Goal: Obtain resource: Download file/media

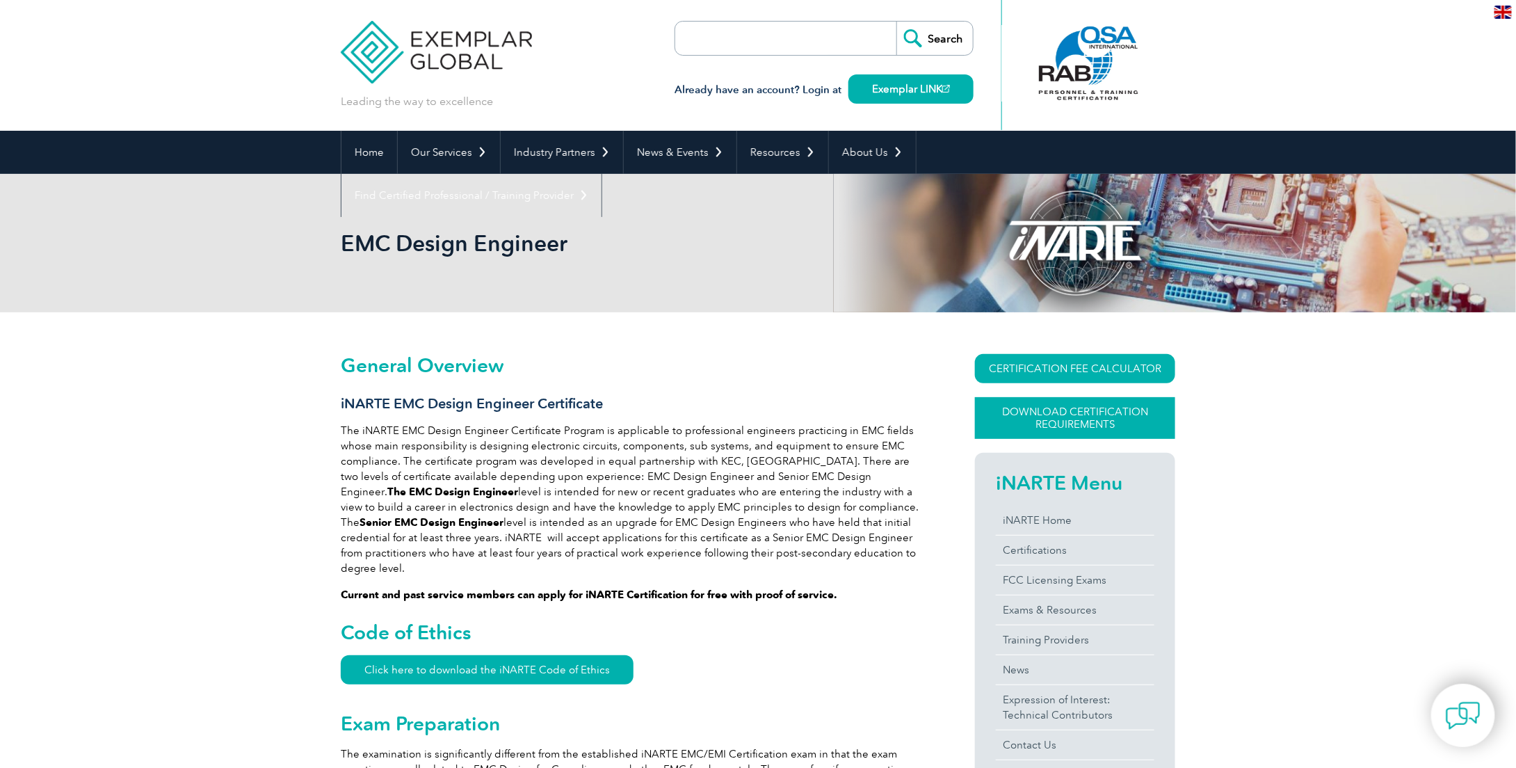
click at [1062, 418] on link "Download Certification Requirements" at bounding box center [1075, 418] width 200 height 42
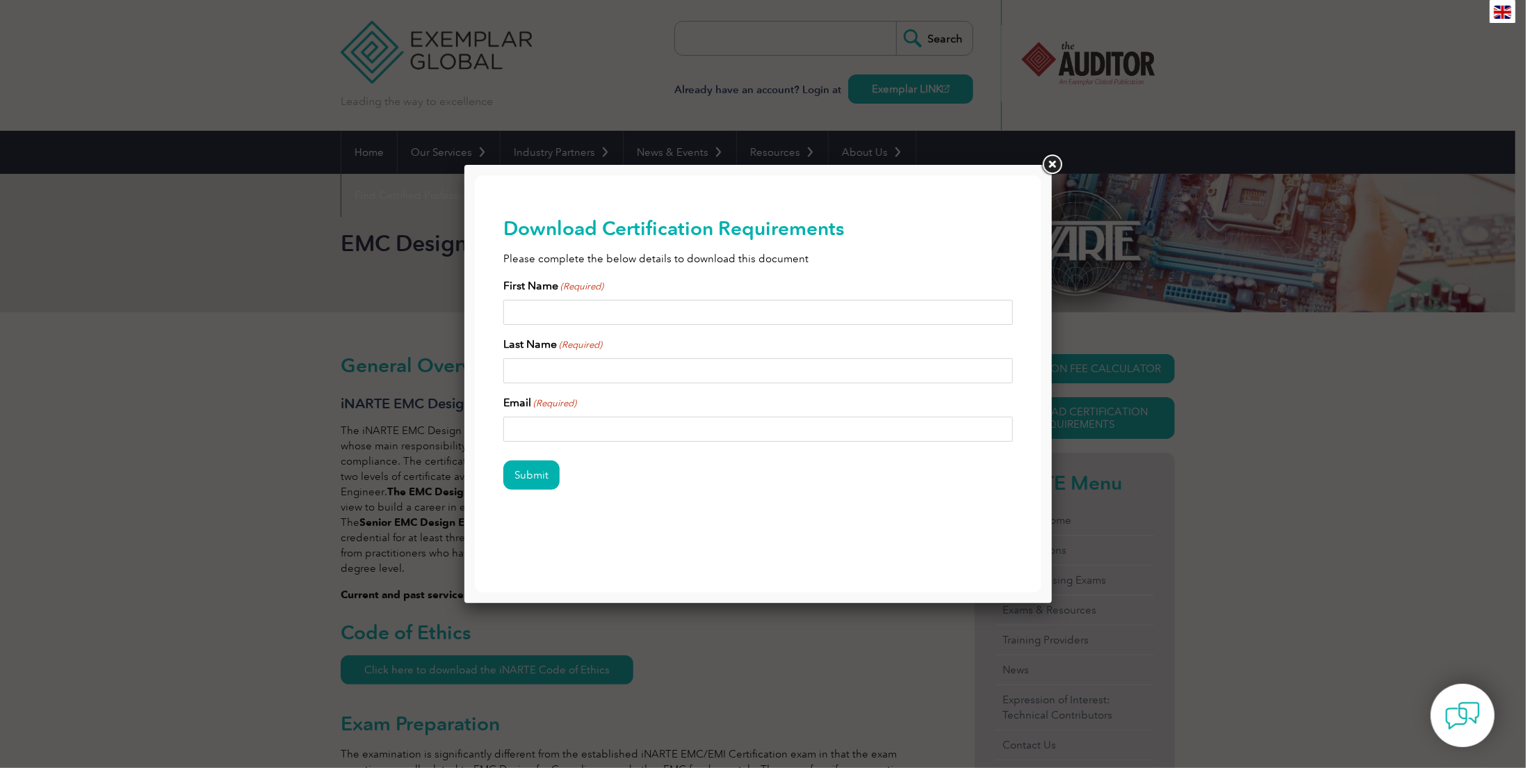
click at [638, 318] on input "First Name (Required)" at bounding box center [758, 311] width 510 height 25
click at [1051, 171] on link at bounding box center [1052, 164] width 25 height 25
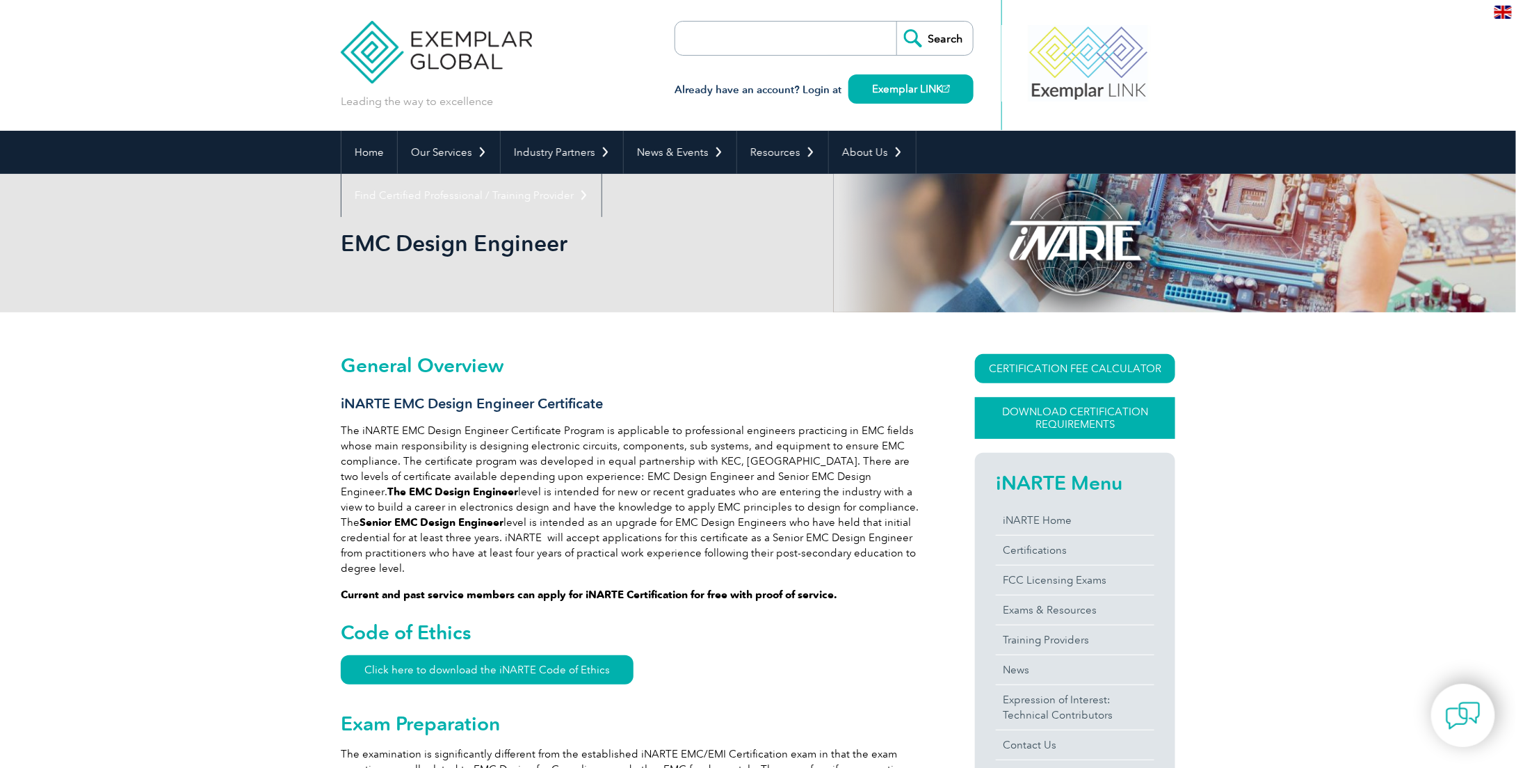
click at [1040, 414] on link "Download Certification Requirements" at bounding box center [1075, 418] width 200 height 42
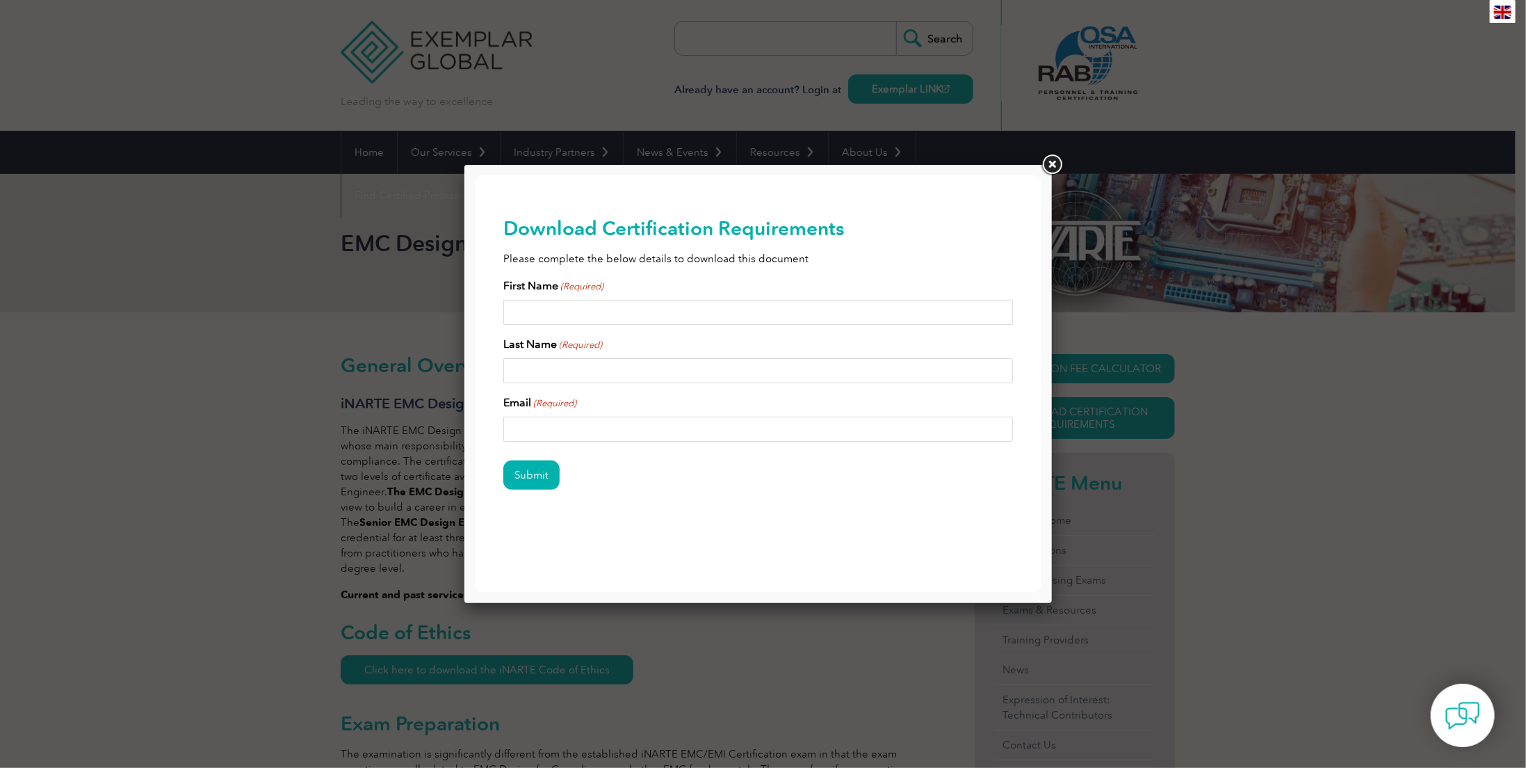
click at [650, 295] on div "First Name (Required)" at bounding box center [758, 300] width 510 height 47
click at [649, 305] on input "First Name (Required)" at bounding box center [758, 311] width 510 height 25
type input "[PERSON_NAME]"
drag, startPoint x: 683, startPoint y: 384, endPoint x: 686, endPoint y: 375, distance: 8.8
click at [683, 382] on div "First Name (Required) [PERSON_NAME] Last Name (Required) Email (Required)" at bounding box center [758, 359] width 510 height 164
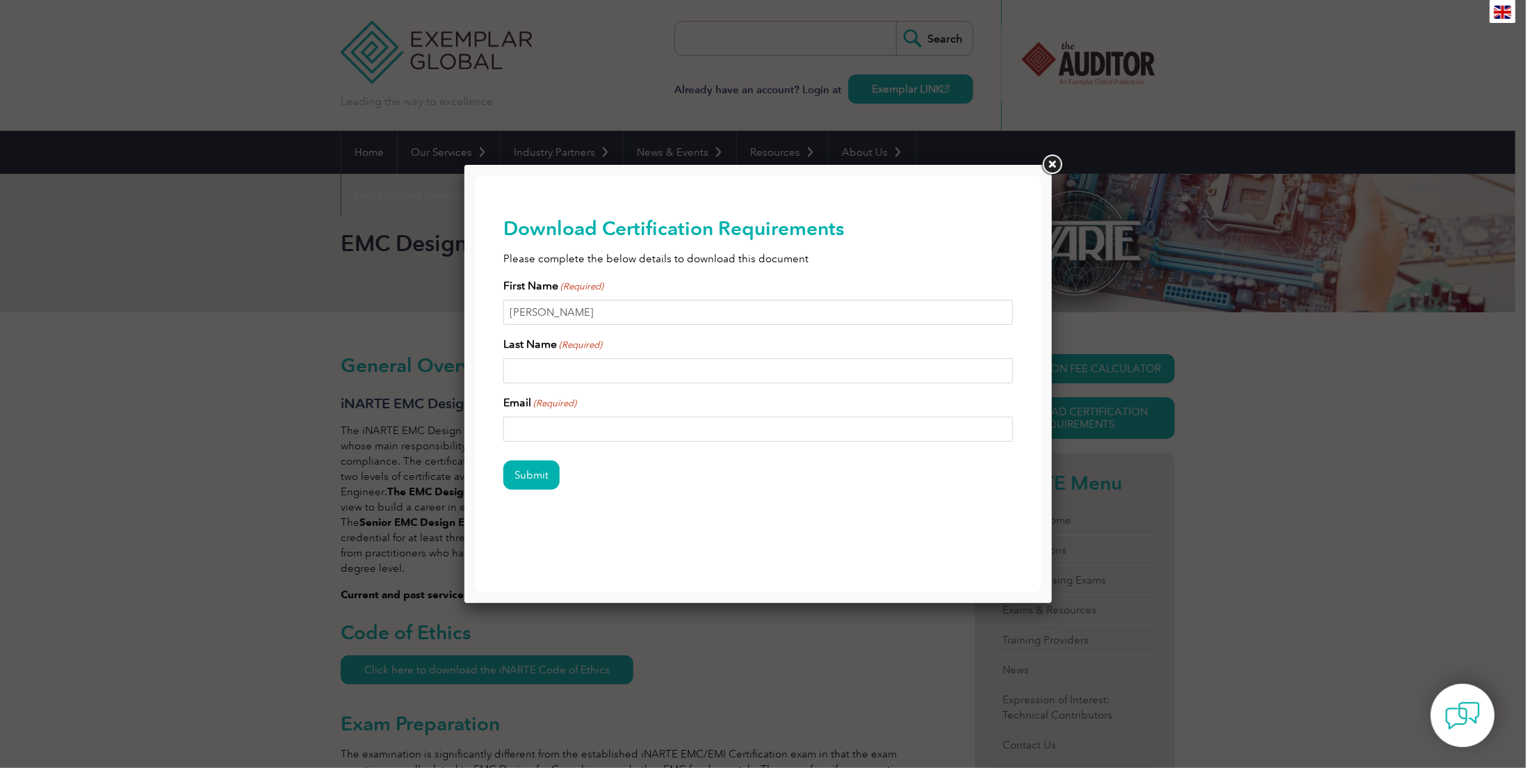
click at [686, 375] on input "Last Name (Required)" at bounding box center [758, 369] width 510 height 25
type input "a"
type input "matusevicius"
drag, startPoint x: 684, startPoint y: 413, endPoint x: 687, endPoint y: 420, distance: 7.5
click at [687, 415] on div "Email (Required)" at bounding box center [758, 417] width 510 height 47
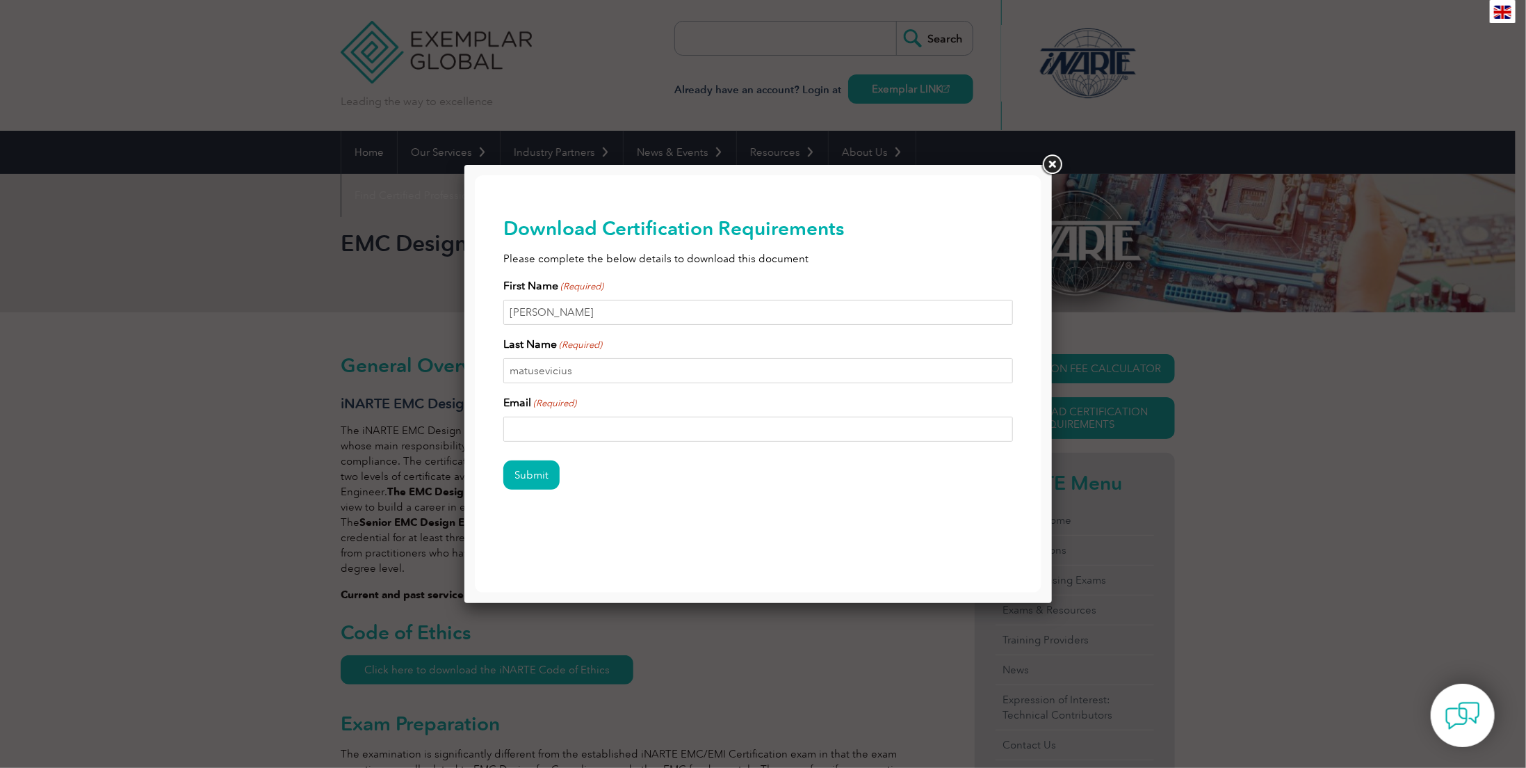
click at [686, 426] on input "Email (Required)" at bounding box center [758, 428] width 510 height 25
click at [686, 426] on input "a" at bounding box center [758, 428] width 510 height 25
type input "[PERSON_NAME][EMAIL_ADDRESS][DOMAIN_NAME]"
click at [503, 460] on input "Submit" at bounding box center [531, 474] width 56 height 29
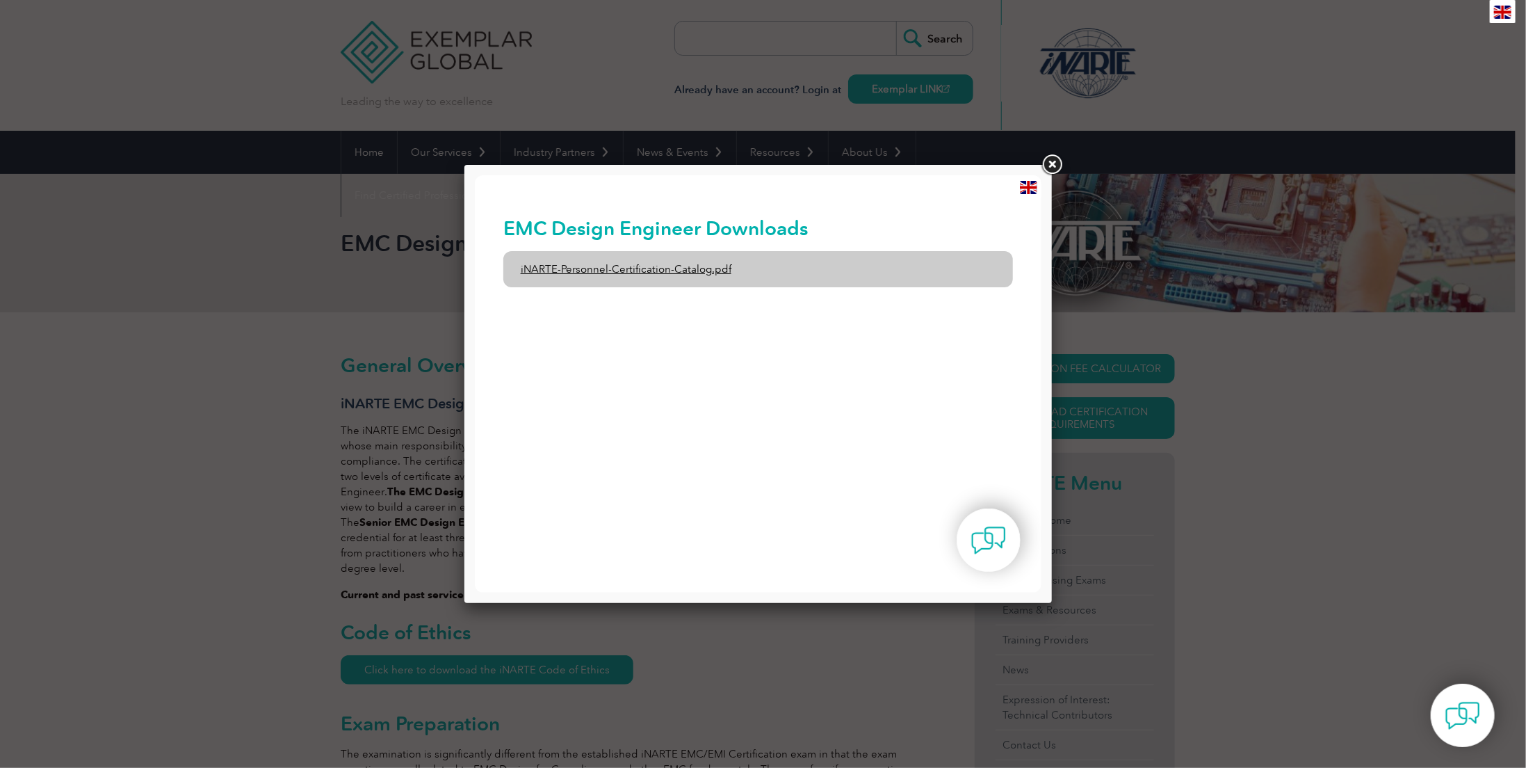
click at [699, 266] on link "iNARTE-Personnel-Certification-Catalog.pdf" at bounding box center [758, 268] width 510 height 36
